Goal: Information Seeking & Learning: Learn about a topic

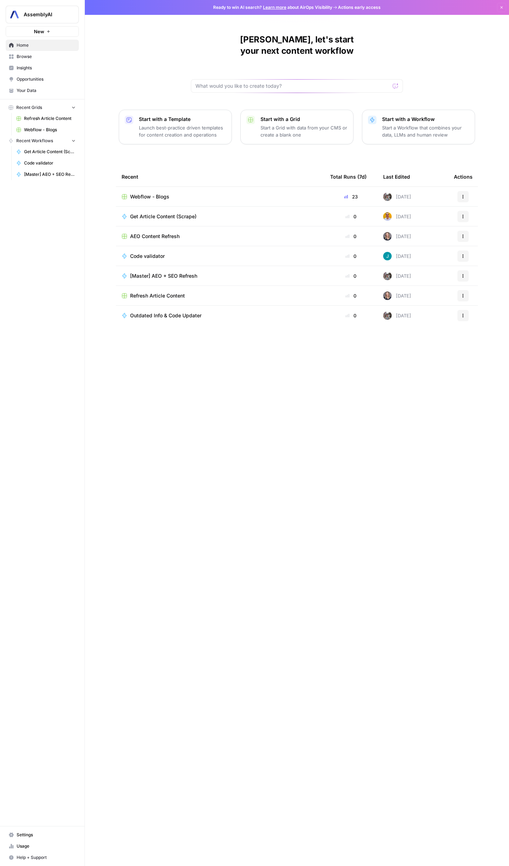
click at [19, 77] on span "Opportunities" at bounding box center [46, 79] width 59 height 6
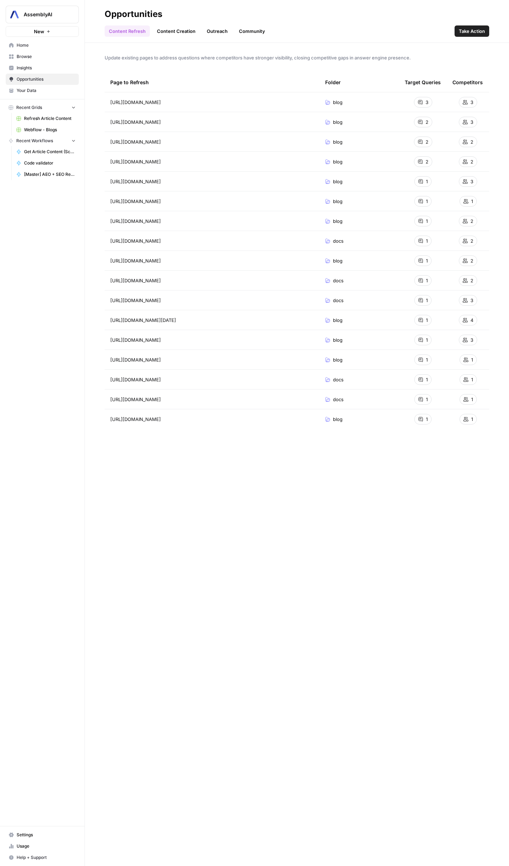
click at [21, 72] on link "Insights" at bounding box center [42, 67] width 73 height 11
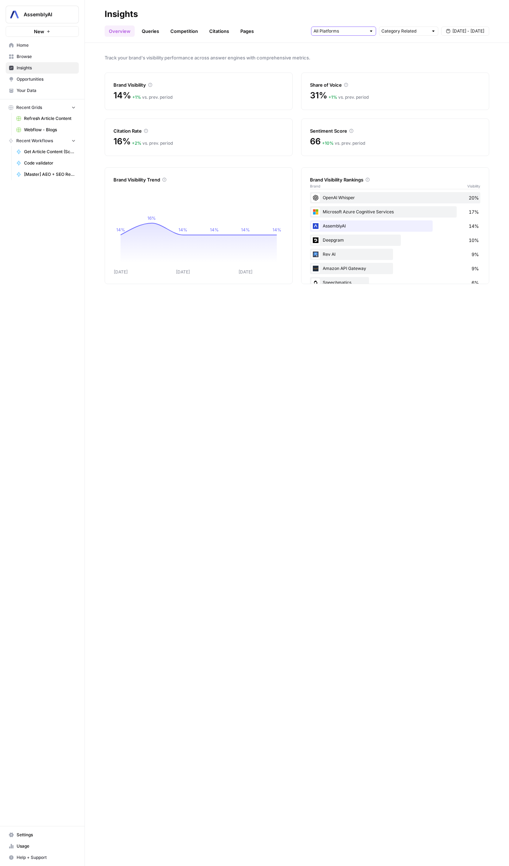
click at [347, 32] on input "text" at bounding box center [340, 31] width 52 height 7
click at [423, 35] on div "Category Related" at bounding box center [408, 31] width 59 height 9
click at [424, 35] on div at bounding box center [408, 31] width 59 height 9
type input "Category Related"
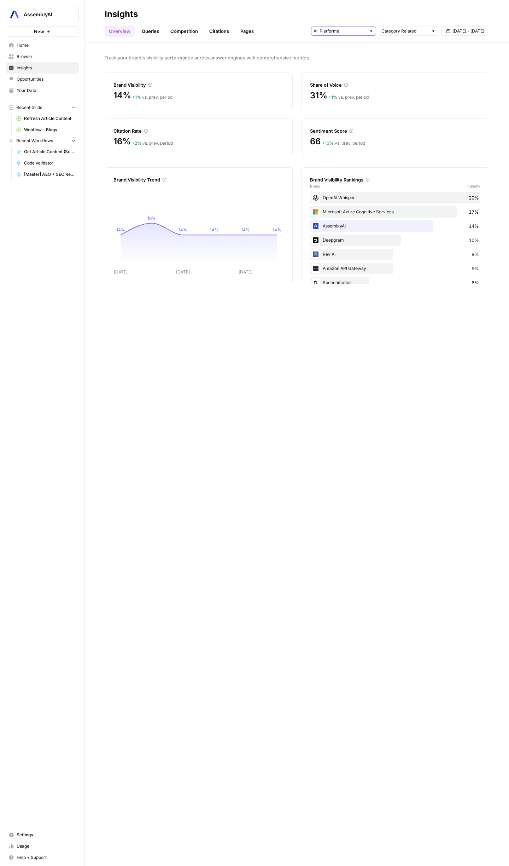
click at [345, 30] on input "text" at bounding box center [340, 31] width 52 height 7
click at [149, 30] on link "Queries" at bounding box center [151, 30] width 26 height 11
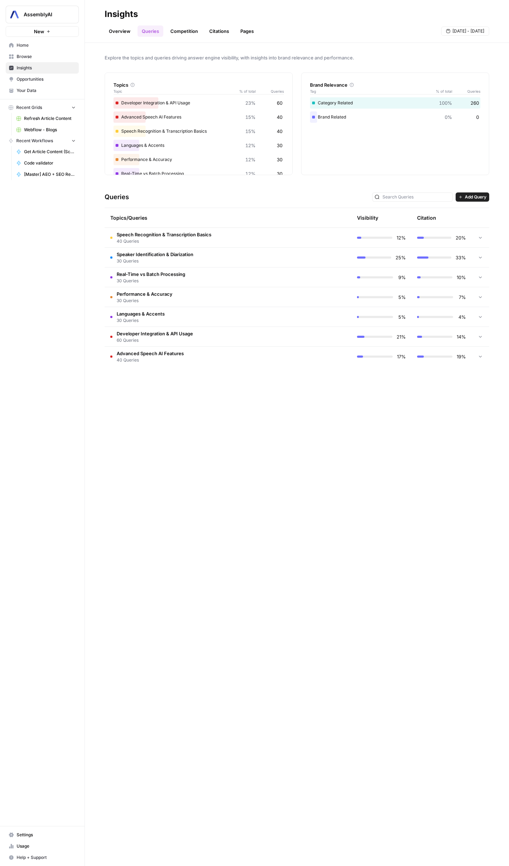
click at [165, 251] on span "Speaker Identification & Diarization" at bounding box center [155, 254] width 77 height 7
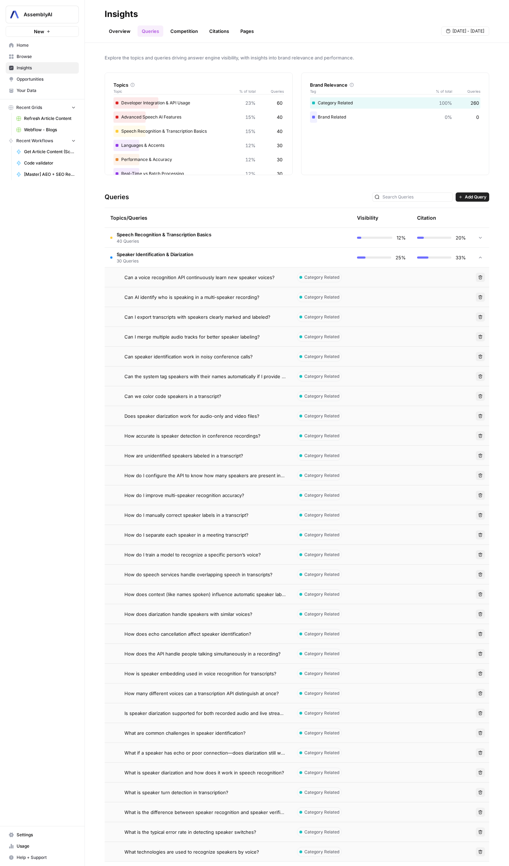
click at [249, 258] on td "Speaker Identification & Diarization 30 Queries" at bounding box center [198, 257] width 187 height 19
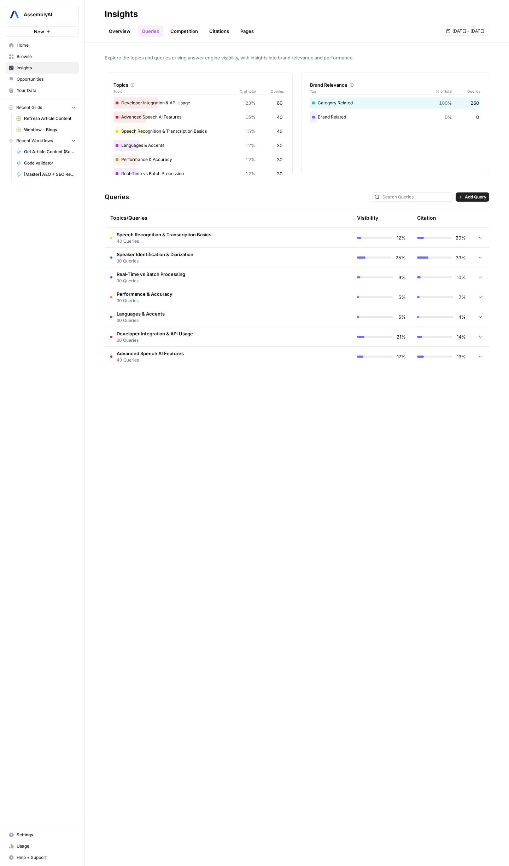
click at [161, 254] on span "Speaker Identification & Diarization" at bounding box center [155, 254] width 77 height 7
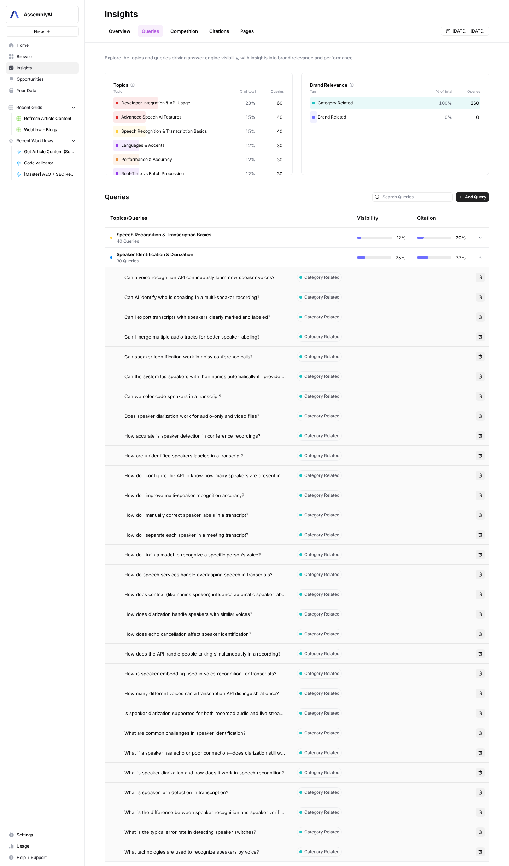
click at [161, 254] on span "Speaker Identification & Diarization" at bounding box center [155, 254] width 77 height 7
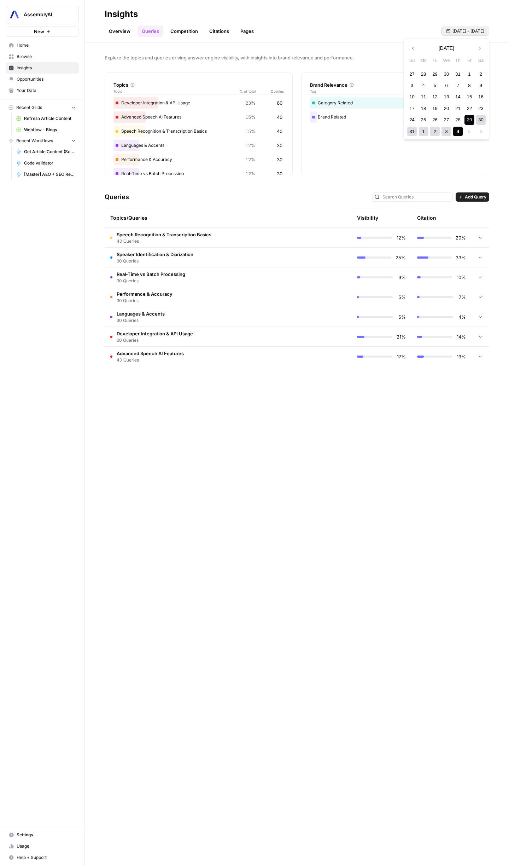
click at [470, 28] on span "[DATE] - [DATE]" at bounding box center [469, 31] width 32 height 6
click at [257, 50] on div "Explore the topics and queries driving answer engine visibility, with insights …" at bounding box center [297, 454] width 425 height 823
click at [194, 232] on span "Speech Recognition & Transcription Basics" at bounding box center [164, 234] width 95 height 7
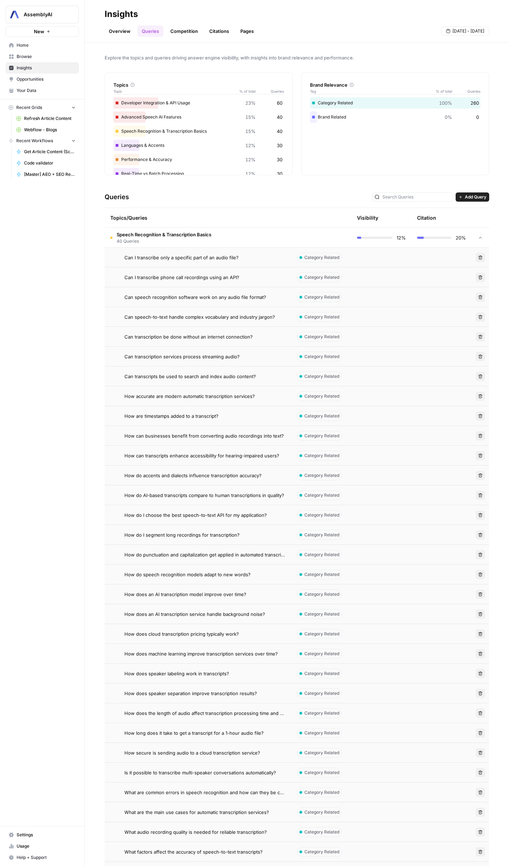
click at [238, 258] on div "Can I transcribe only a specific part of an audio file?" at bounding box center [205, 257] width 161 height 7
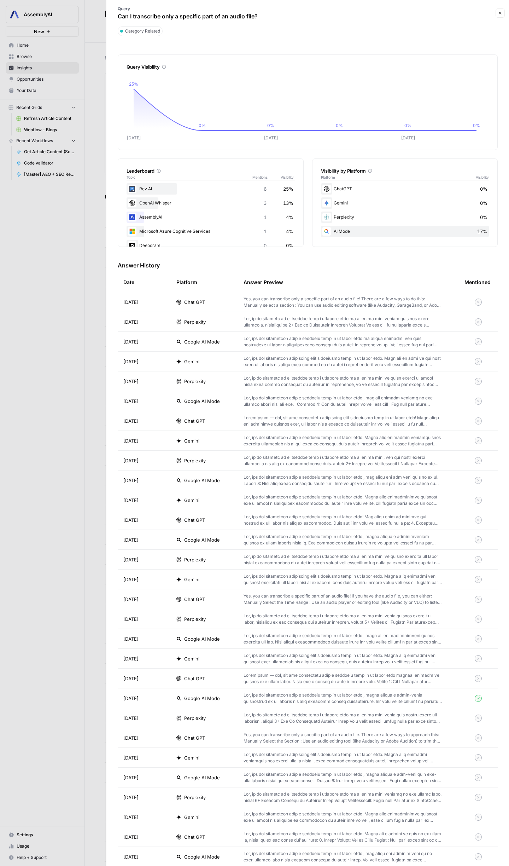
click at [501, 14] on icon "button" at bounding box center [501, 13] width 4 height 4
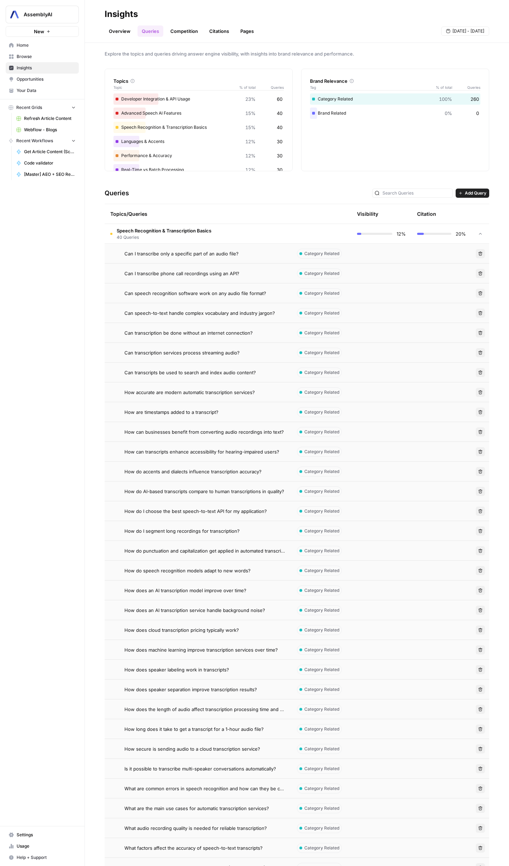
scroll to position [9, 0]
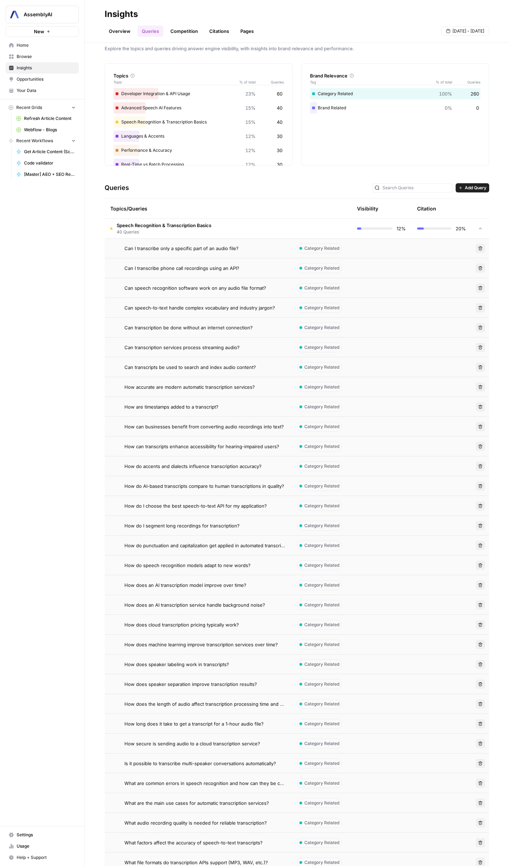
click at [172, 326] on span "Can transcription be done without an internet connection?" at bounding box center [189, 327] width 128 height 7
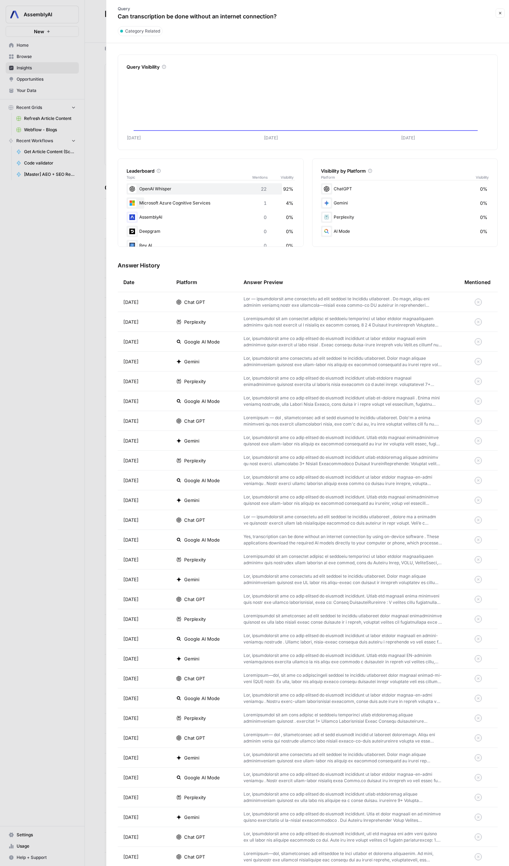
click at [500, 15] on icon "button" at bounding box center [501, 13] width 4 height 4
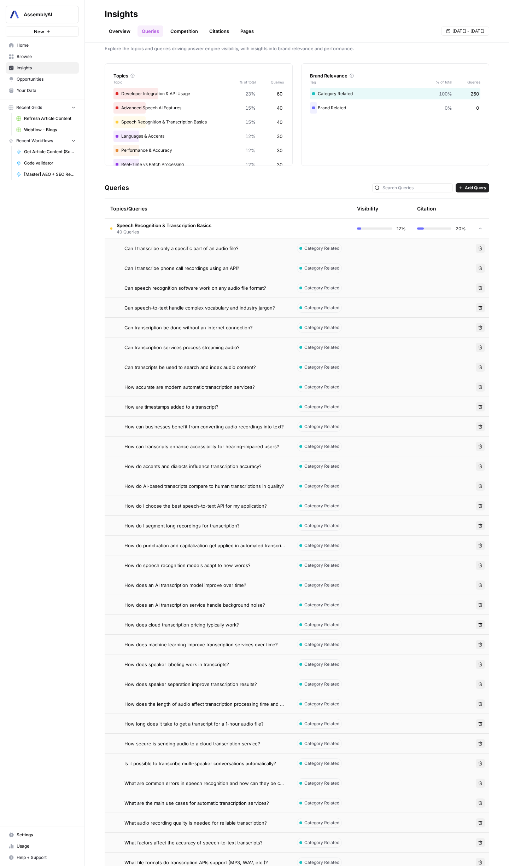
click at [169, 224] on span "Speech Recognition & Transcription Basics" at bounding box center [164, 225] width 95 height 7
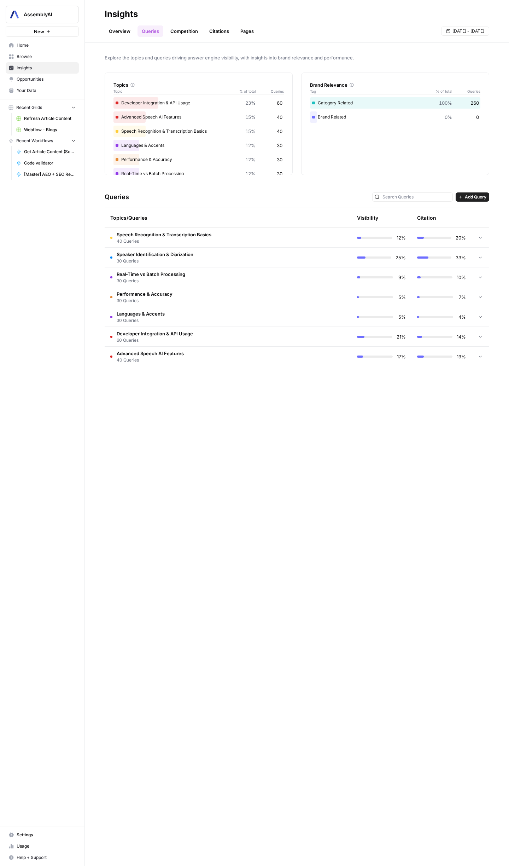
click at [482, 236] on icon at bounding box center [480, 237] width 5 height 5
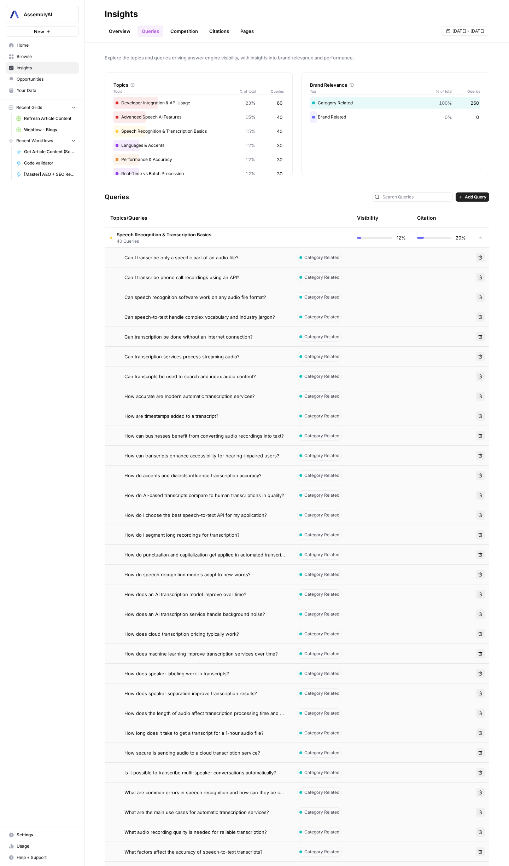
click at [482, 236] on td at bounding box center [481, 237] width 18 height 19
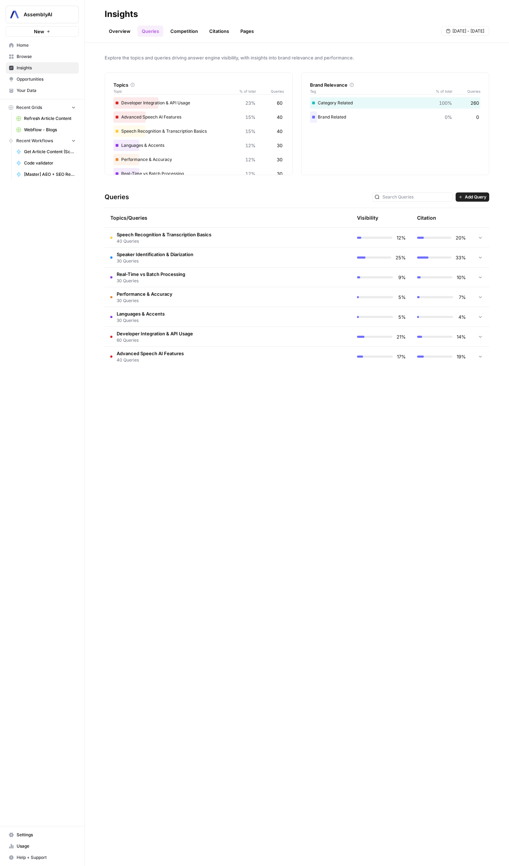
click at [166, 259] on span "30 Queries" at bounding box center [155, 261] width 77 height 6
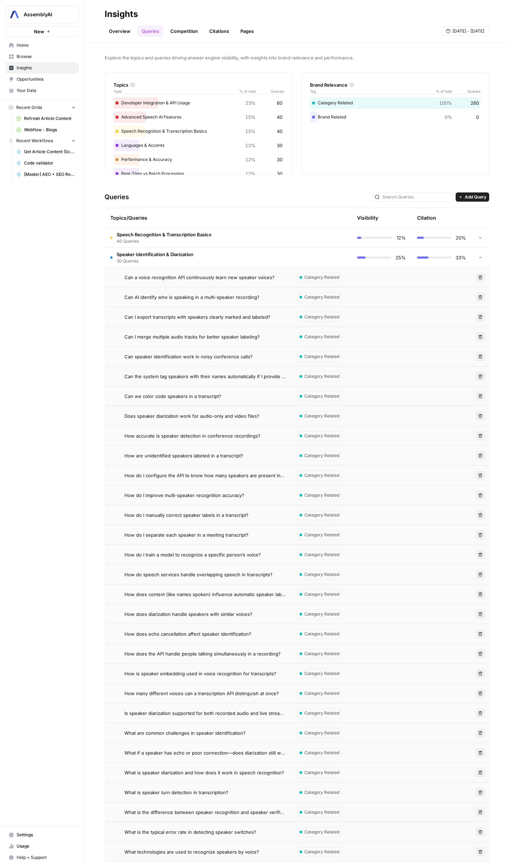
click at [159, 260] on span "30 Queries" at bounding box center [155, 261] width 77 height 6
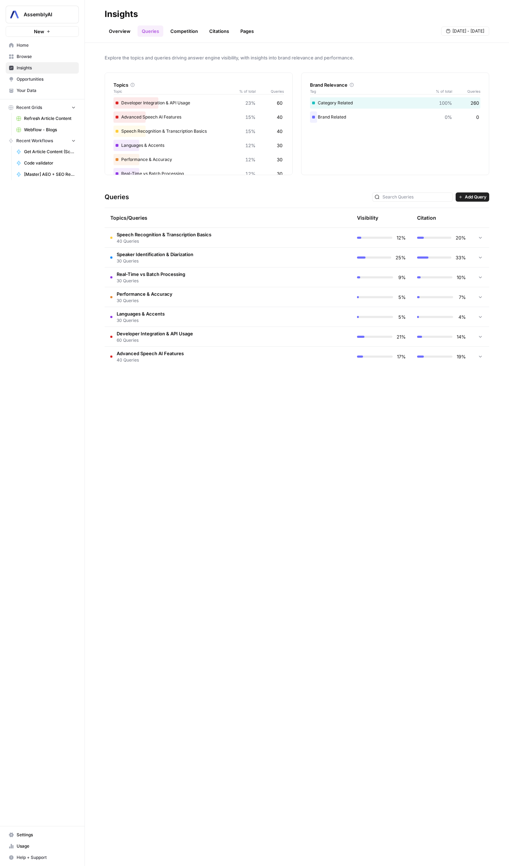
click at [144, 269] on td "Real-Time vs Batch Processing 30 Queries" at bounding box center [198, 276] width 187 height 19
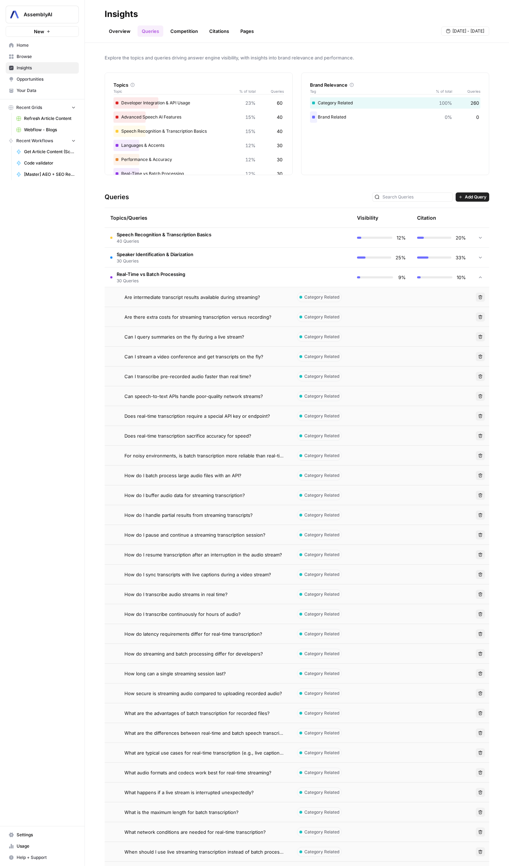
click at [144, 269] on td "Real-Time vs Batch Processing 30 Queries" at bounding box center [198, 276] width 187 height 19
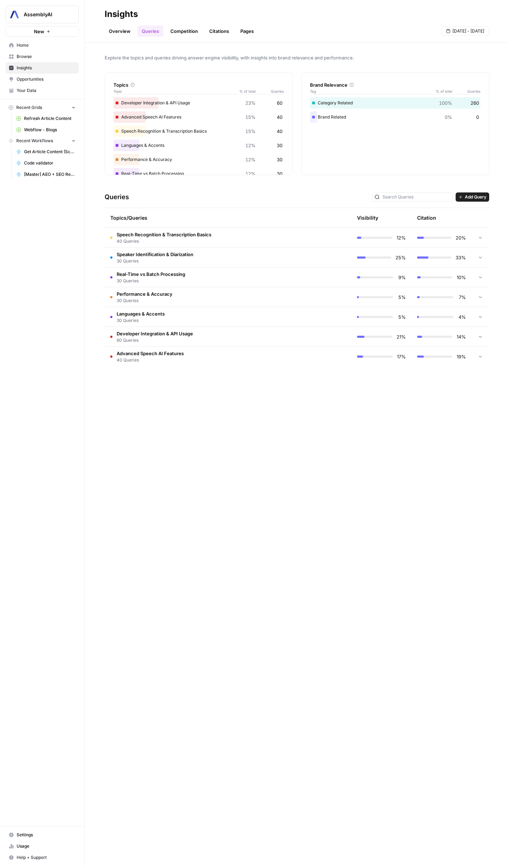
click at [154, 257] on span "Speaker Identification & Diarization" at bounding box center [155, 254] width 77 height 7
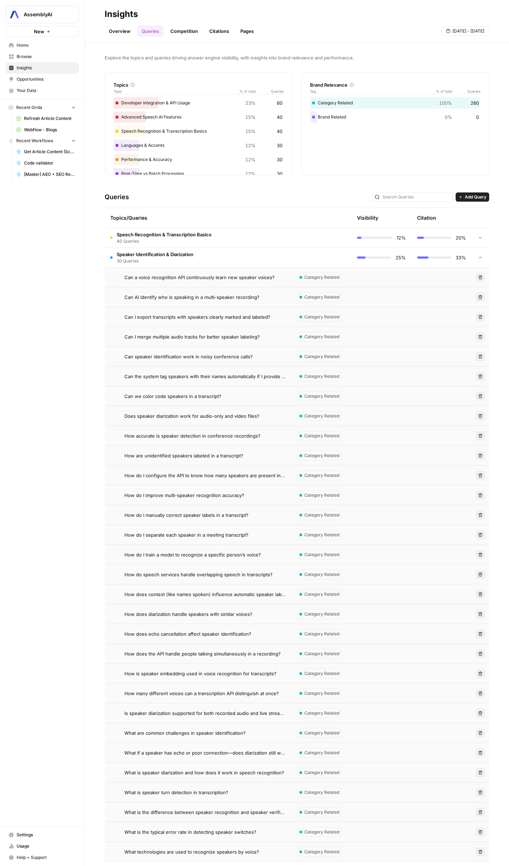
click at [154, 274] on span "Can a voice recognition API continuously learn new speaker voices?" at bounding box center [200, 277] width 150 height 7
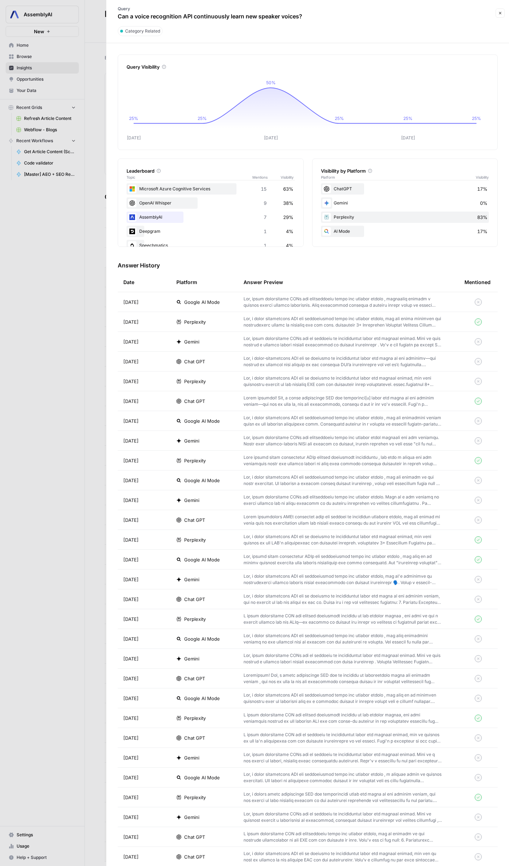
click at [499, 15] on icon "button" at bounding box center [501, 13] width 4 height 4
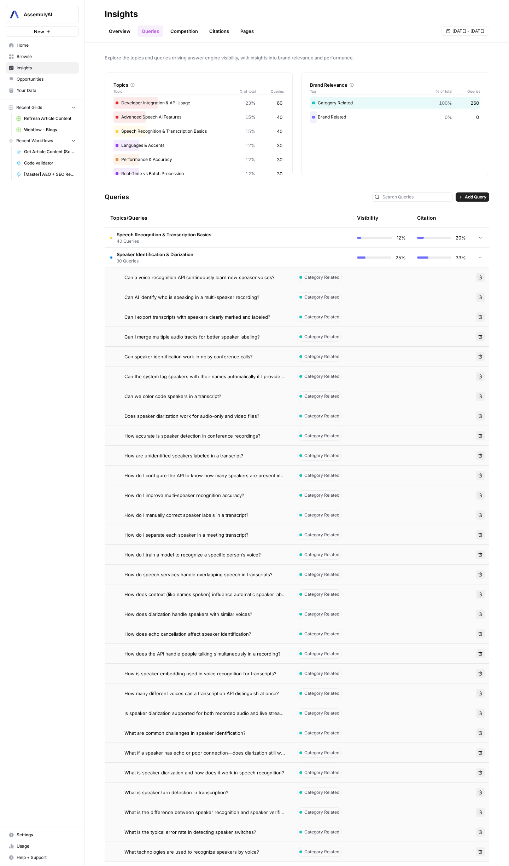
click at [194, 258] on span "30 Queries" at bounding box center [155, 261] width 77 height 6
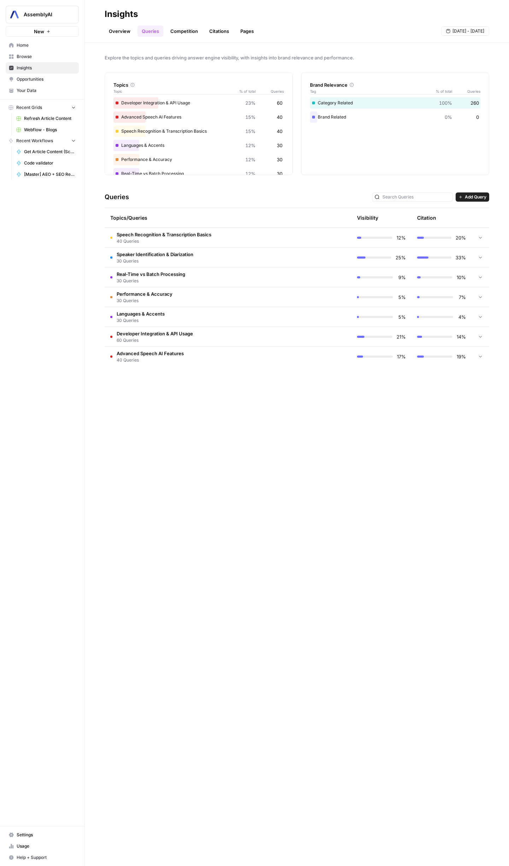
click at [185, 280] on span "30 Queries" at bounding box center [151, 281] width 69 height 6
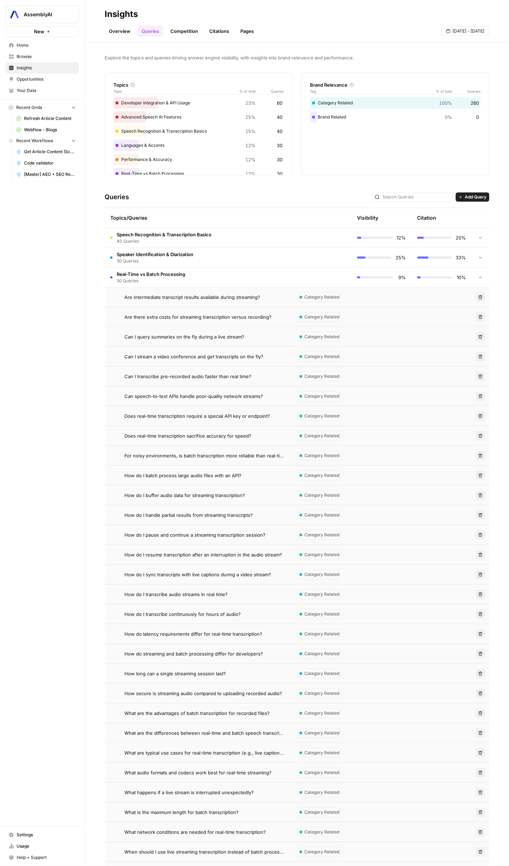
click at [185, 280] on span "30 Queries" at bounding box center [151, 281] width 69 height 6
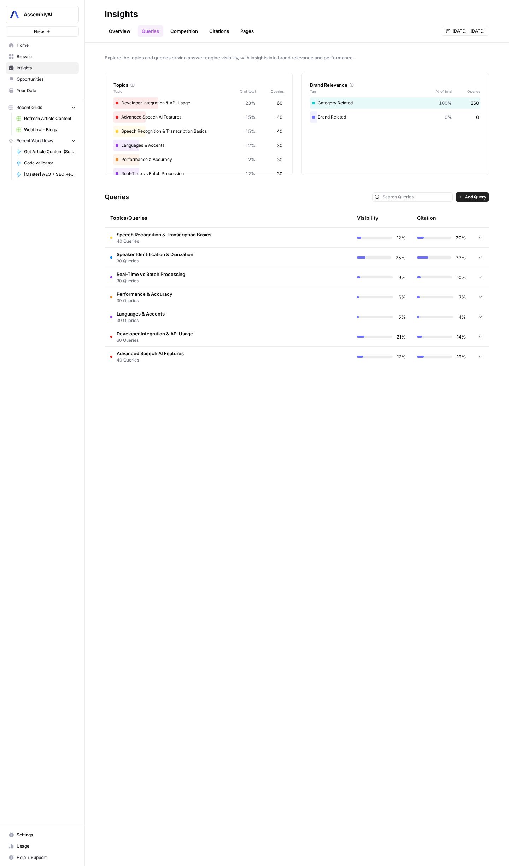
click at [178, 318] on td "Languages & Accents 30 Queries" at bounding box center [198, 316] width 187 height 19
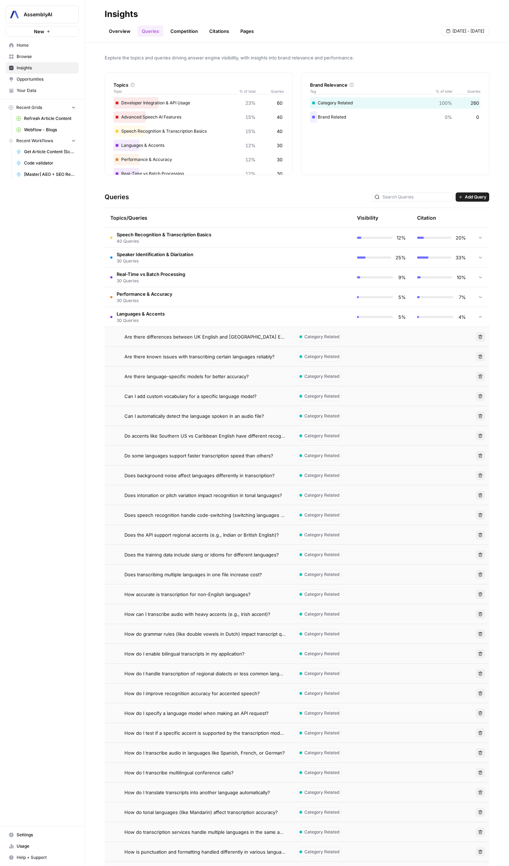
click at [178, 318] on td "Languages & Accents 30 Queries" at bounding box center [198, 316] width 187 height 19
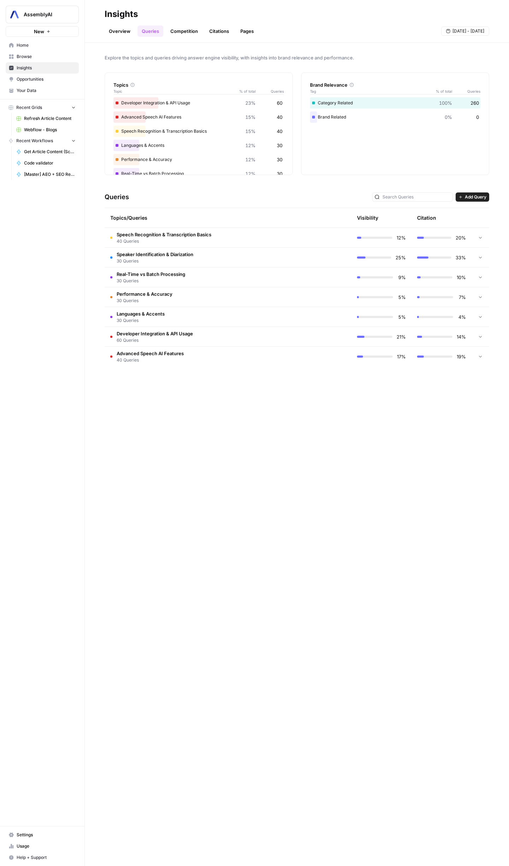
click at [167, 344] on td "Developer Integration & API Usage 60 Queries" at bounding box center [198, 336] width 187 height 19
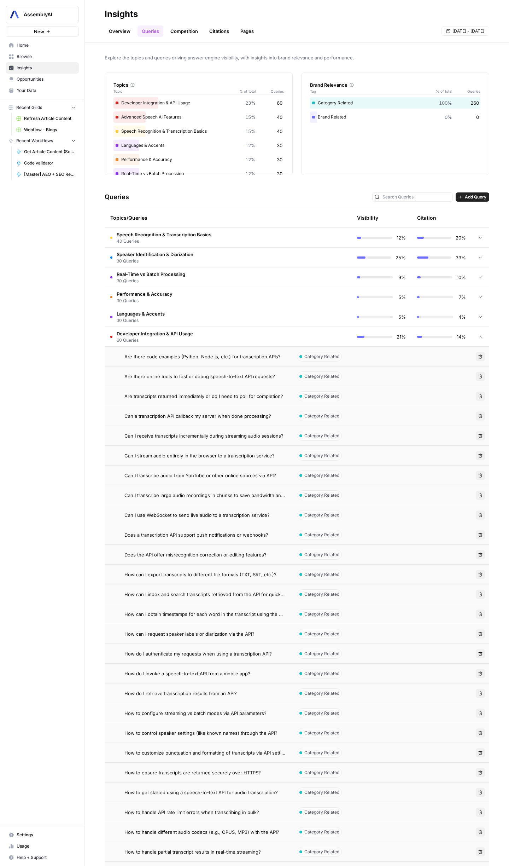
click at [167, 344] on td "Developer Integration & API Usage 60 Queries" at bounding box center [198, 336] width 187 height 19
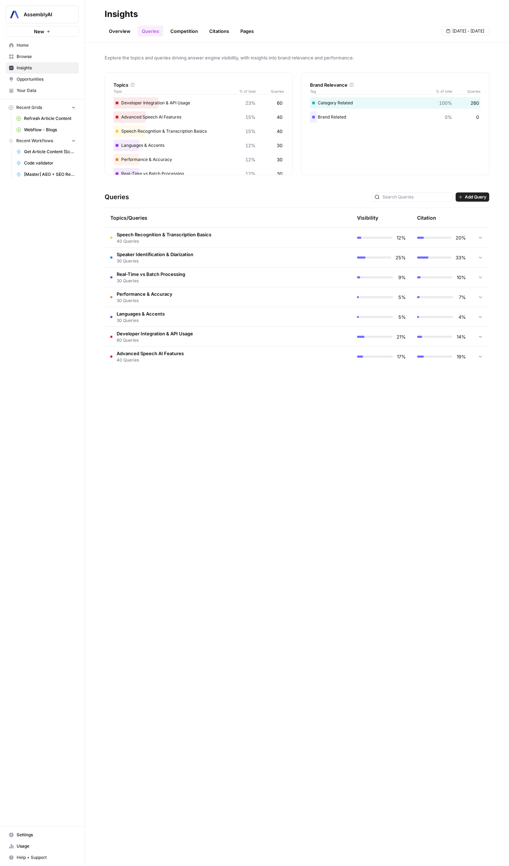
click at [167, 351] on span "Advanced Speech AI Features" at bounding box center [150, 353] width 67 height 7
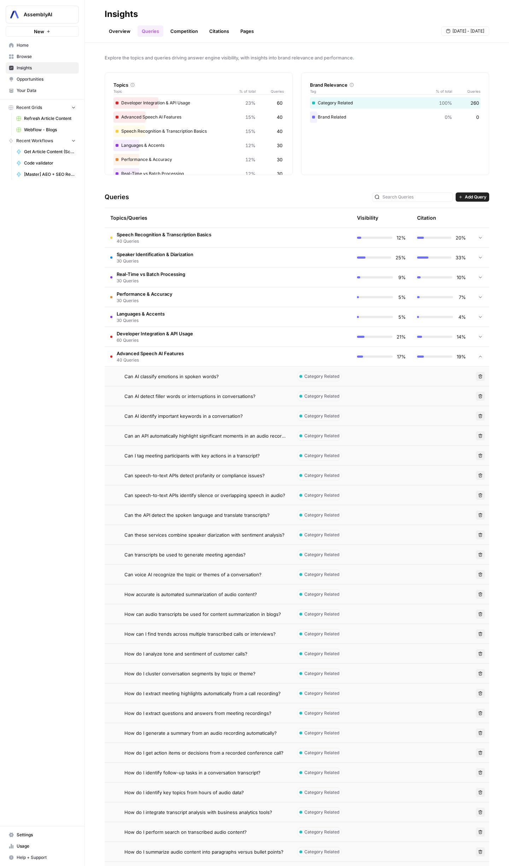
click at [167, 351] on span "Advanced Speech AI Features" at bounding box center [150, 353] width 67 height 7
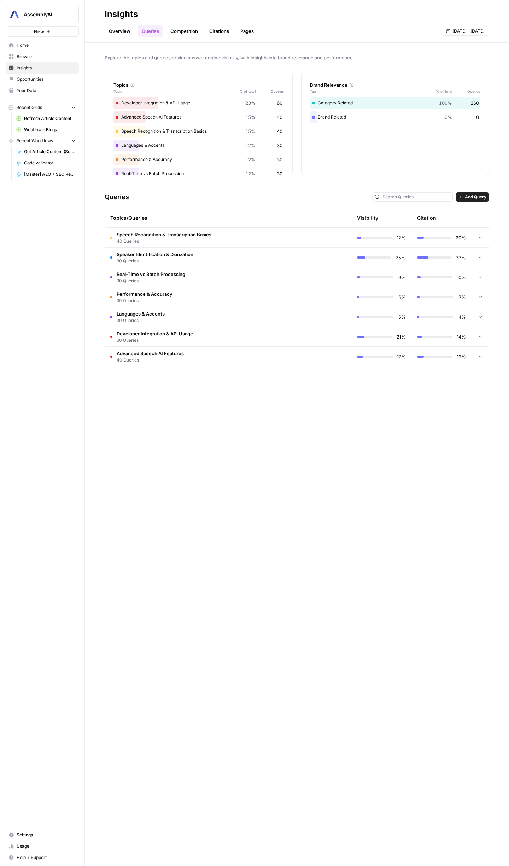
click at [132, 29] on link "Overview" at bounding box center [120, 30] width 30 height 11
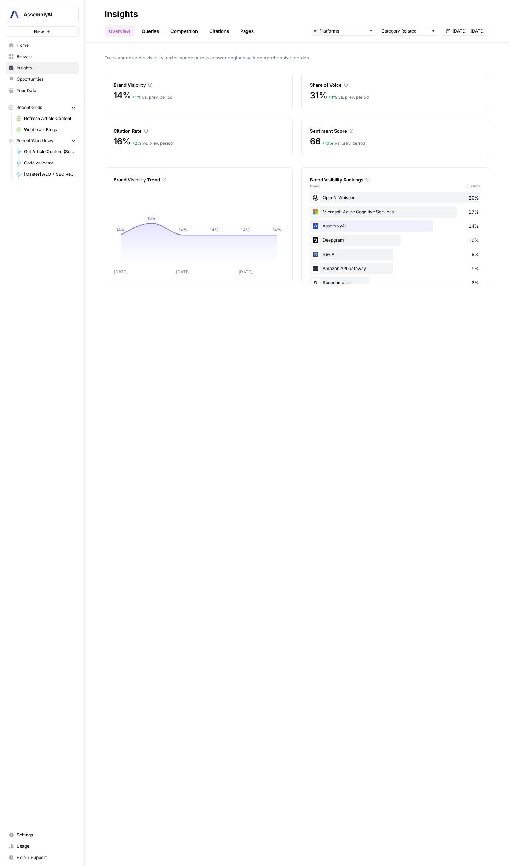
click at [242, 27] on link "Pages" at bounding box center [247, 30] width 22 height 11
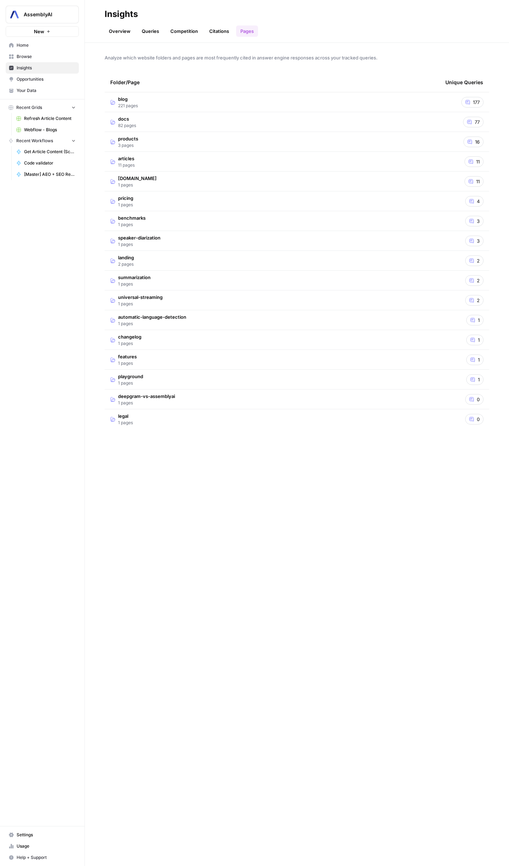
click at [160, 33] on link "Queries" at bounding box center [151, 30] width 26 height 11
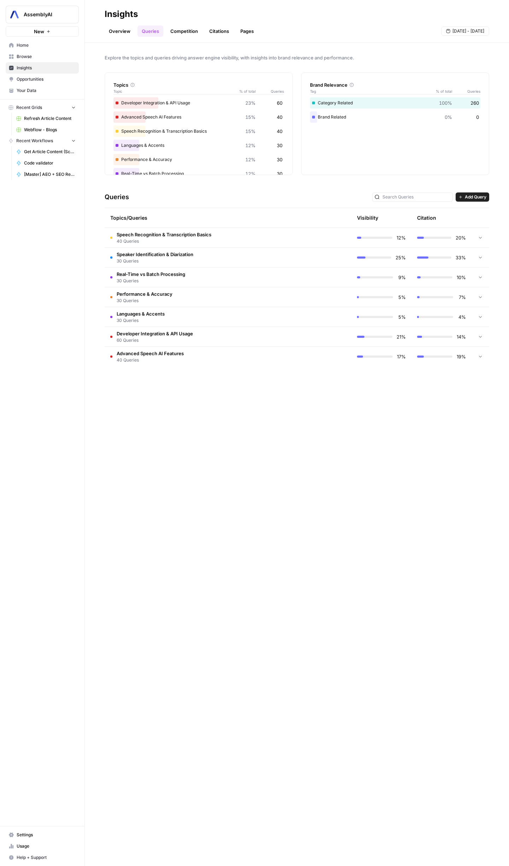
click at [111, 30] on link "Overview" at bounding box center [120, 30] width 30 height 11
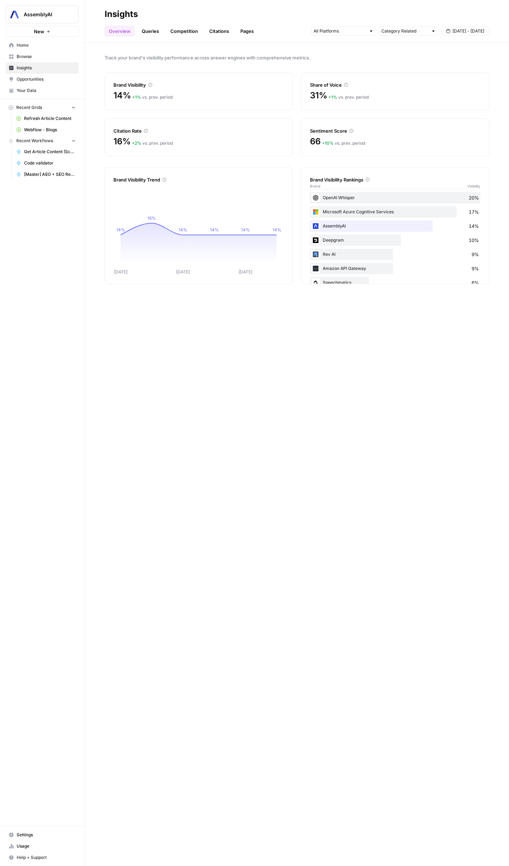
click at [152, 24] on div "Overview Queries Competition Citations Pages Category Related [DATE] - [DATE]" at bounding box center [297, 28] width 385 height 17
click at [152, 26] on link "Queries" at bounding box center [151, 30] width 26 height 11
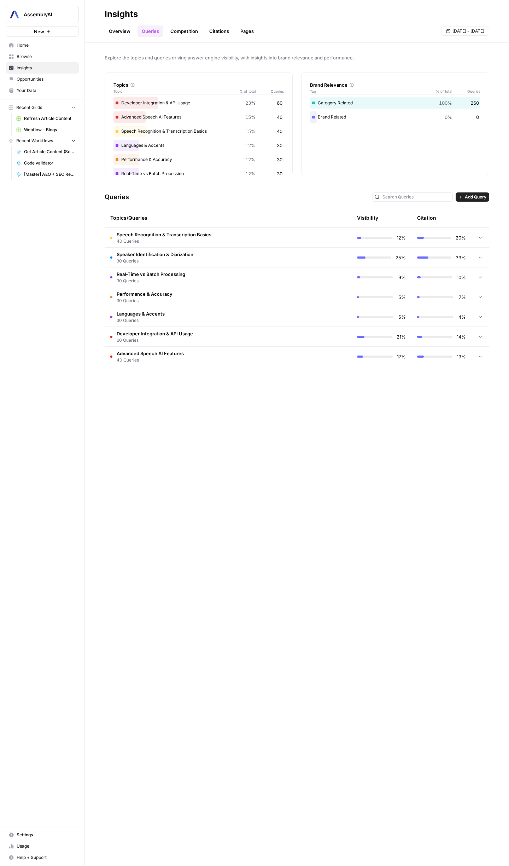
click at [223, 25] on link "Citations" at bounding box center [219, 30] width 28 height 11
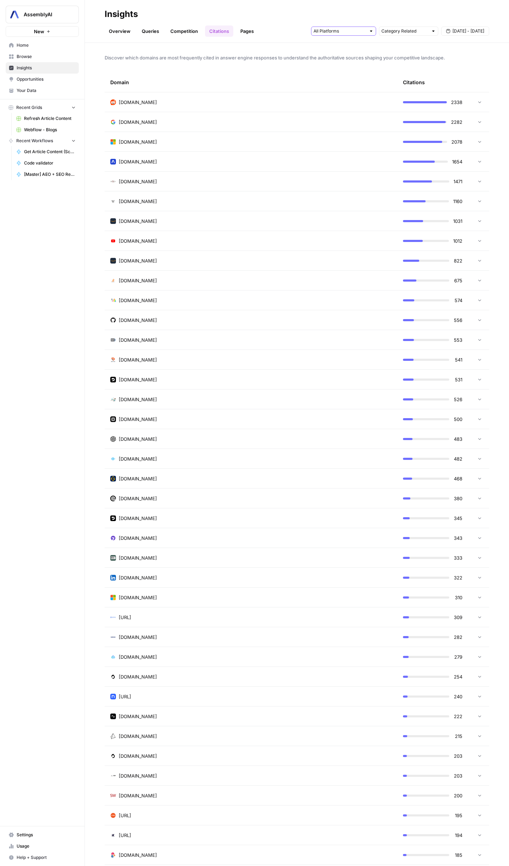
click at [359, 30] on input "text" at bounding box center [340, 31] width 52 height 7
click at [378, 23] on div "Overview Queries Competition Citations Pages Category Related [DATE] - [DATE]" at bounding box center [297, 28] width 385 height 17
click at [392, 35] on div "Category Related" at bounding box center [408, 31] width 59 height 9
click at [399, 57] on span "Brand Related" at bounding box center [407, 56] width 45 height 7
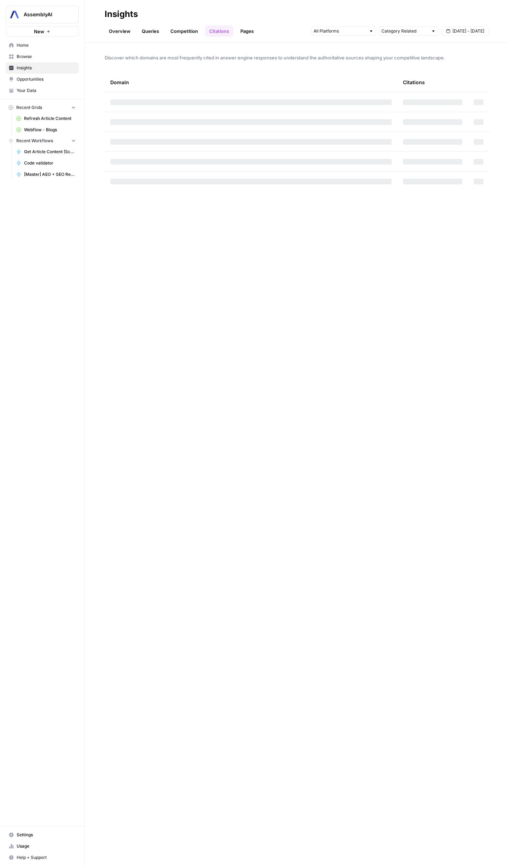
type input "Brand Related"
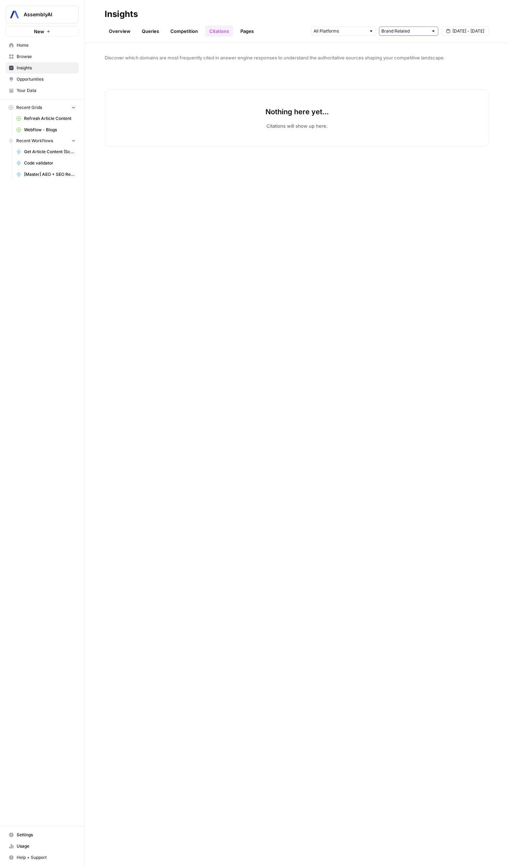
click at [401, 33] on input "text" at bounding box center [405, 31] width 47 height 7
click at [399, 46] on span "All Queries" at bounding box center [407, 46] width 45 height 7
type input "All Queries"
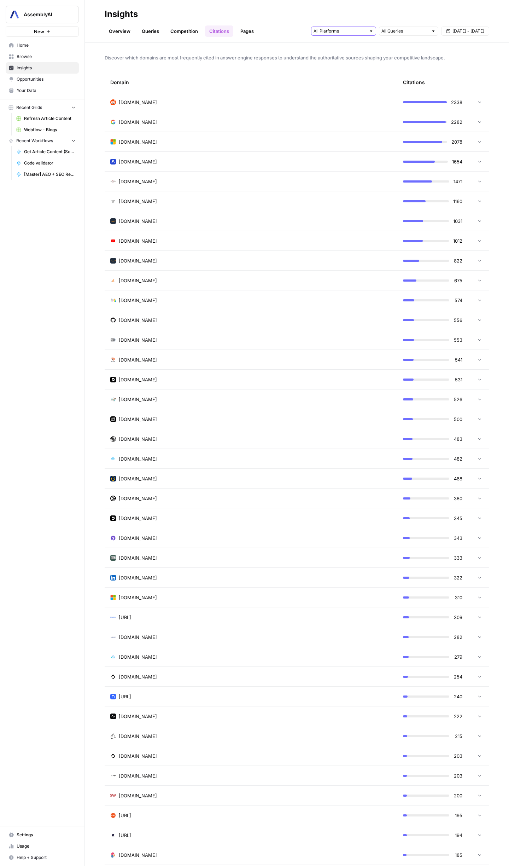
click at [324, 32] on input "text" at bounding box center [340, 31] width 52 height 7
click at [123, 33] on link "Overview" at bounding box center [120, 30] width 30 height 11
